Goal: Information Seeking & Learning: Learn about a topic

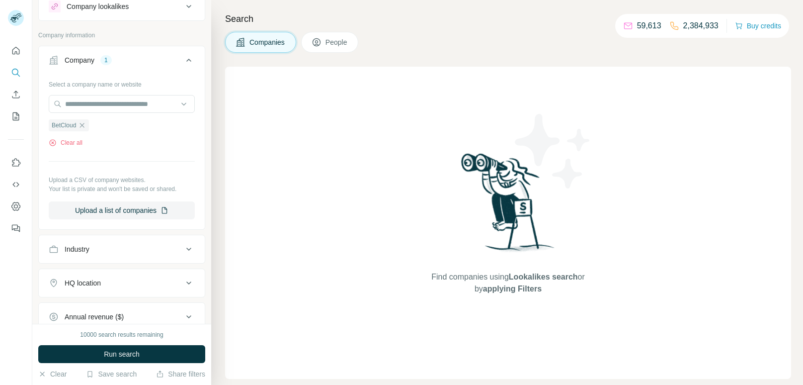
scroll to position [34, 0]
click at [125, 350] on span "Run search" at bounding box center [122, 354] width 36 height 10
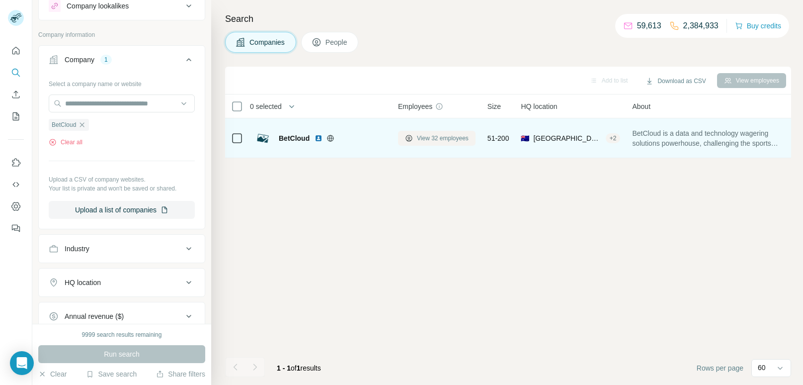
click at [439, 139] on span "View 32 employees" at bounding box center [443, 138] width 52 height 9
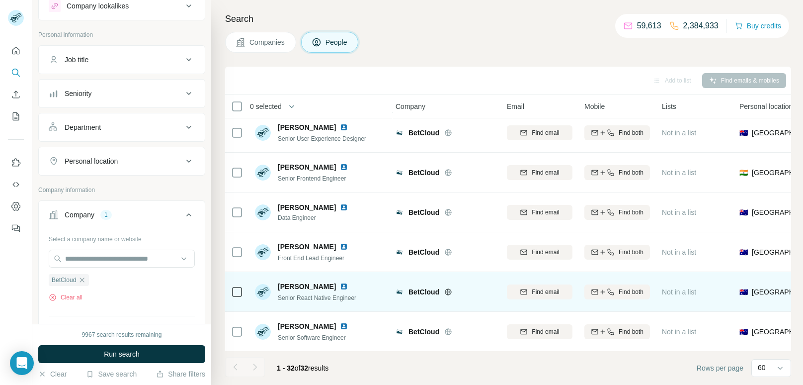
scroll to position [0, 2]
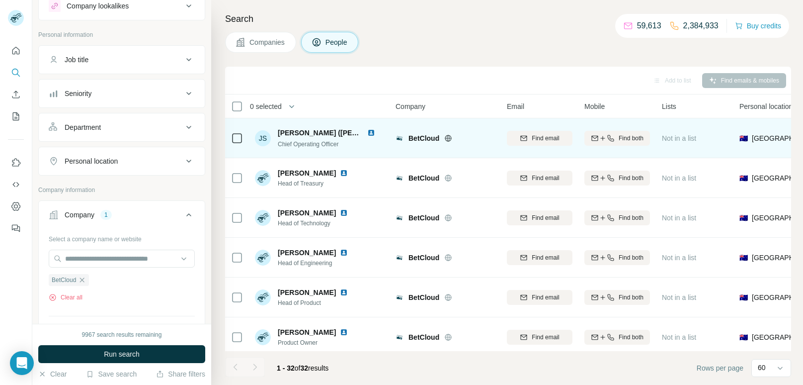
click at [421, 139] on span "BetCloud" at bounding box center [424, 138] width 31 height 10
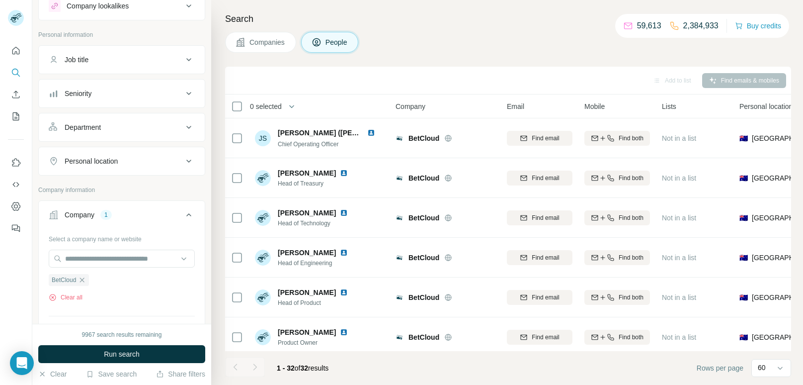
click at [256, 46] on span "Companies" at bounding box center [268, 42] width 36 height 10
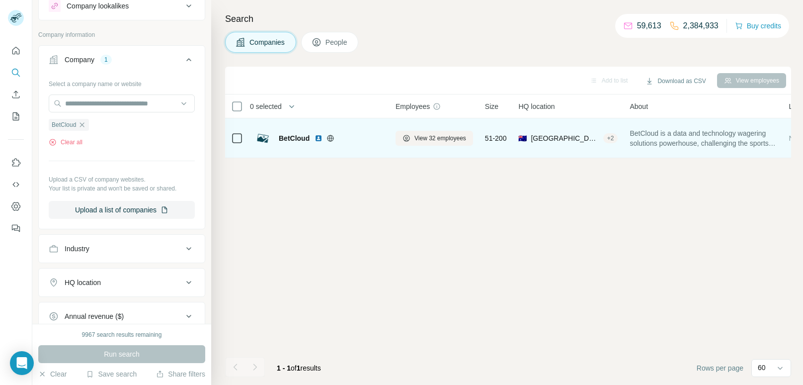
click at [285, 137] on span "BetCloud" at bounding box center [294, 138] width 31 height 10
click at [318, 140] on img at bounding box center [319, 138] width 8 height 8
click at [429, 140] on span "View 32 employees" at bounding box center [441, 138] width 52 height 9
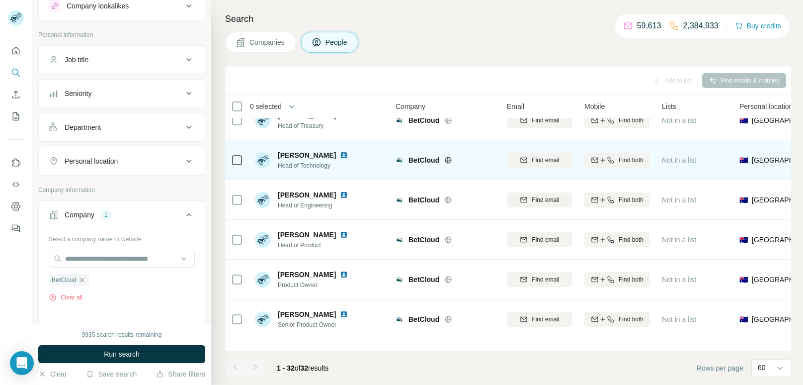
scroll to position [59, 3]
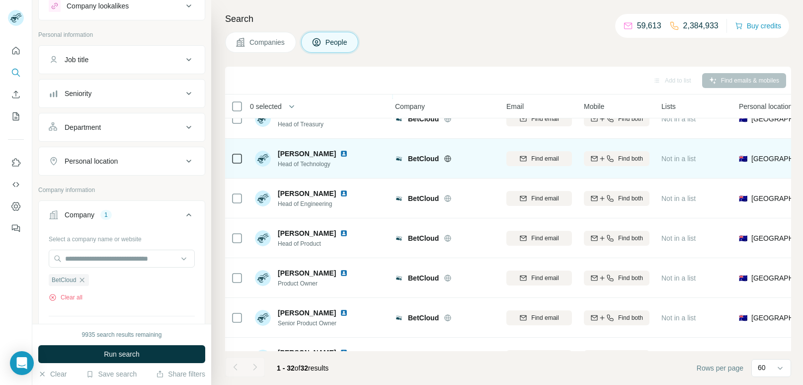
click at [379, 154] on div "[PERSON_NAME] Head of Technology" at bounding box center [321, 158] width 132 height 27
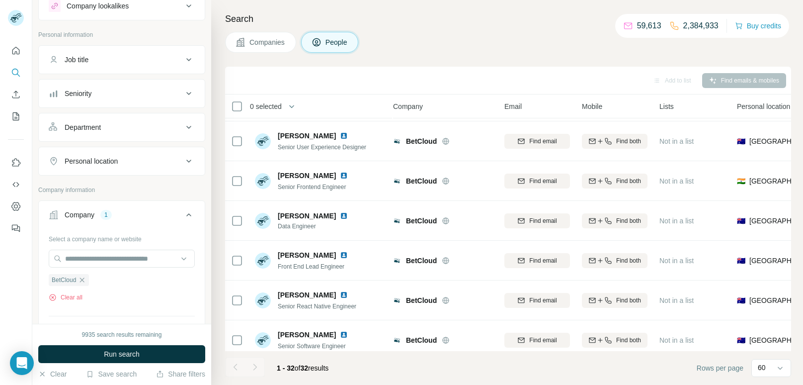
scroll to position [1040, 5]
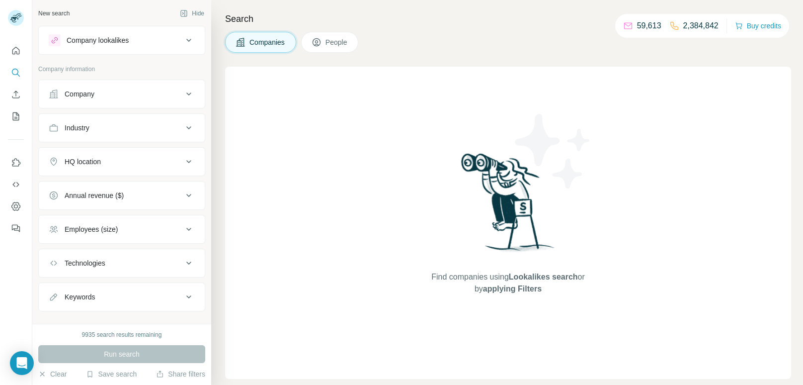
click at [113, 100] on button "Company" at bounding box center [122, 94] width 166 height 24
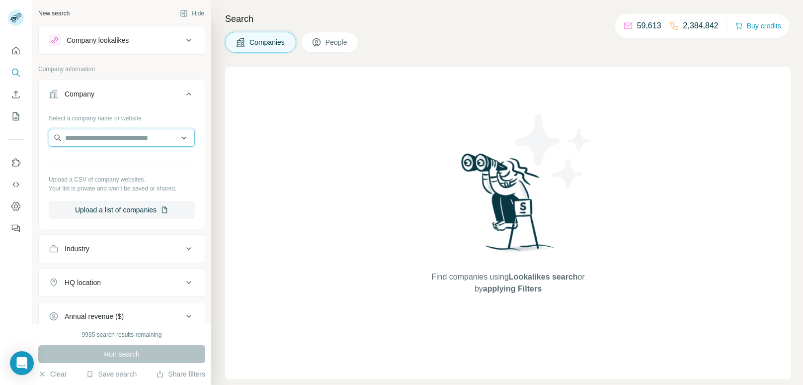
click at [118, 129] on input "text" at bounding box center [122, 138] width 146 height 18
click at [102, 144] on input "text" at bounding box center [122, 138] width 146 height 18
paste input "**********"
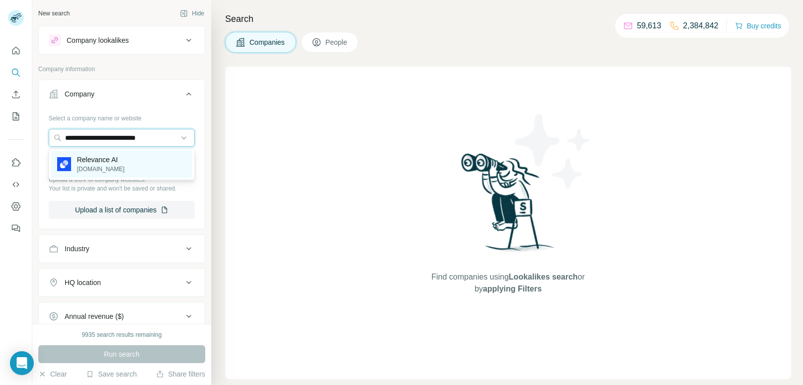
type input "**********"
click at [125, 159] on div "Relevance AI relevanceai.com" at bounding box center [121, 164] width 141 height 27
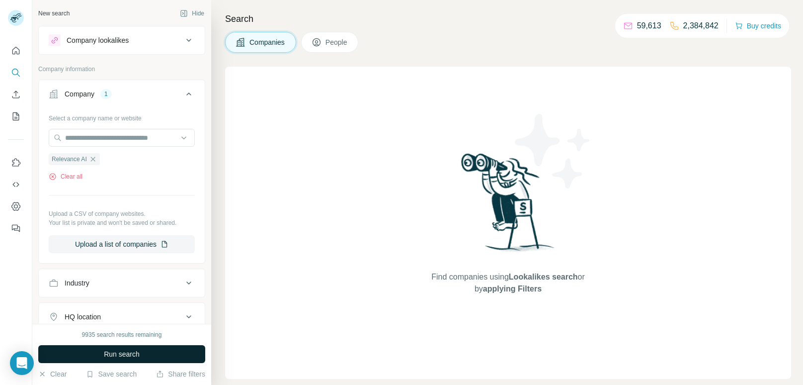
click at [109, 352] on span "Run search" at bounding box center [122, 354] width 36 height 10
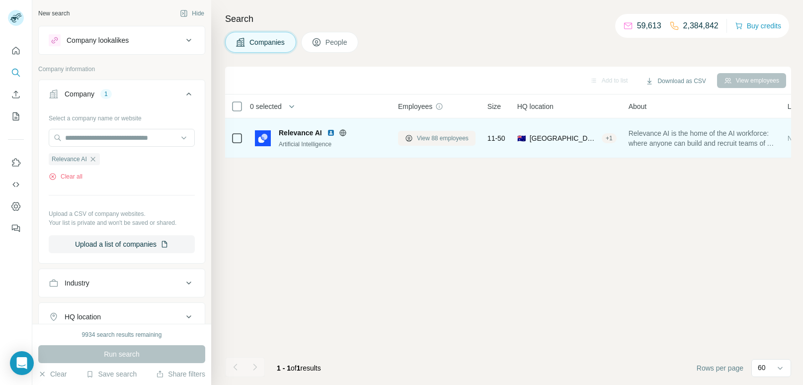
click at [429, 139] on span "View 88 employees" at bounding box center [443, 138] width 52 height 9
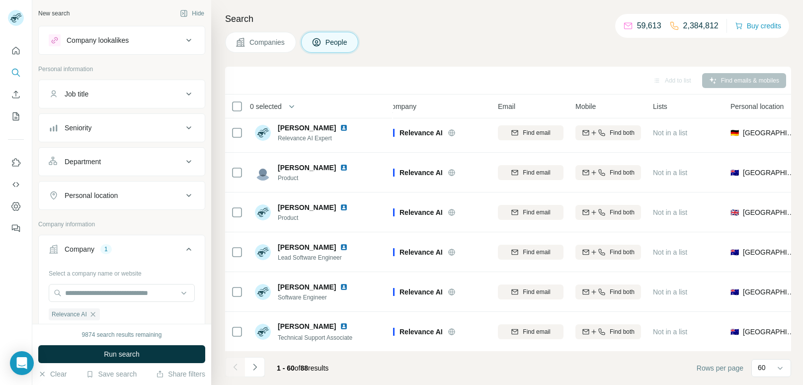
scroll to position [2153, 12]
click at [266, 368] on div "1 - 60 of 88 results" at bounding box center [280, 368] width 111 height 22
click at [260, 368] on button "Navigate to next page" at bounding box center [255, 367] width 20 height 20
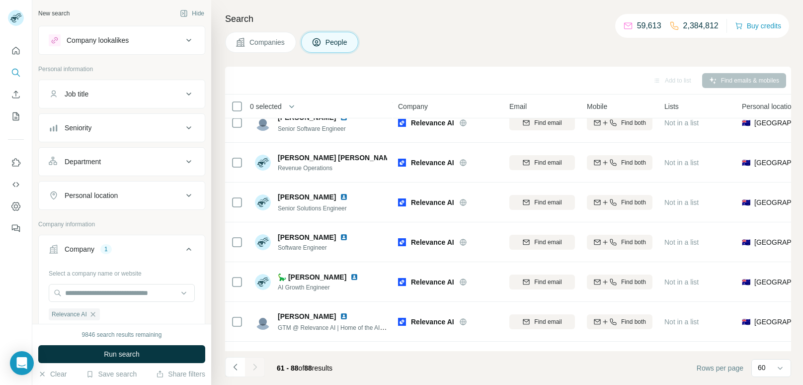
scroll to position [880, 0]
